Goal: Find specific page/section

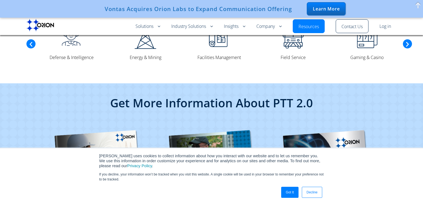
scroll to position [1383, 0]
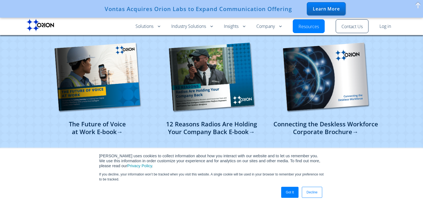
click at [320, 188] on link "Decline" at bounding box center [312, 191] width 20 height 11
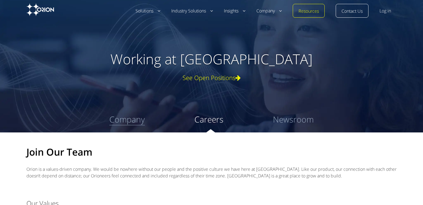
click at [130, 117] on link "Company" at bounding box center [127, 119] width 36 height 12
click at [206, 78] on div "See Open Positions" at bounding box center [212, 77] width 342 height 7
click at [221, 78] on div "See Open Positions" at bounding box center [212, 77] width 342 height 7
